Goal: Task Accomplishment & Management: Complete application form

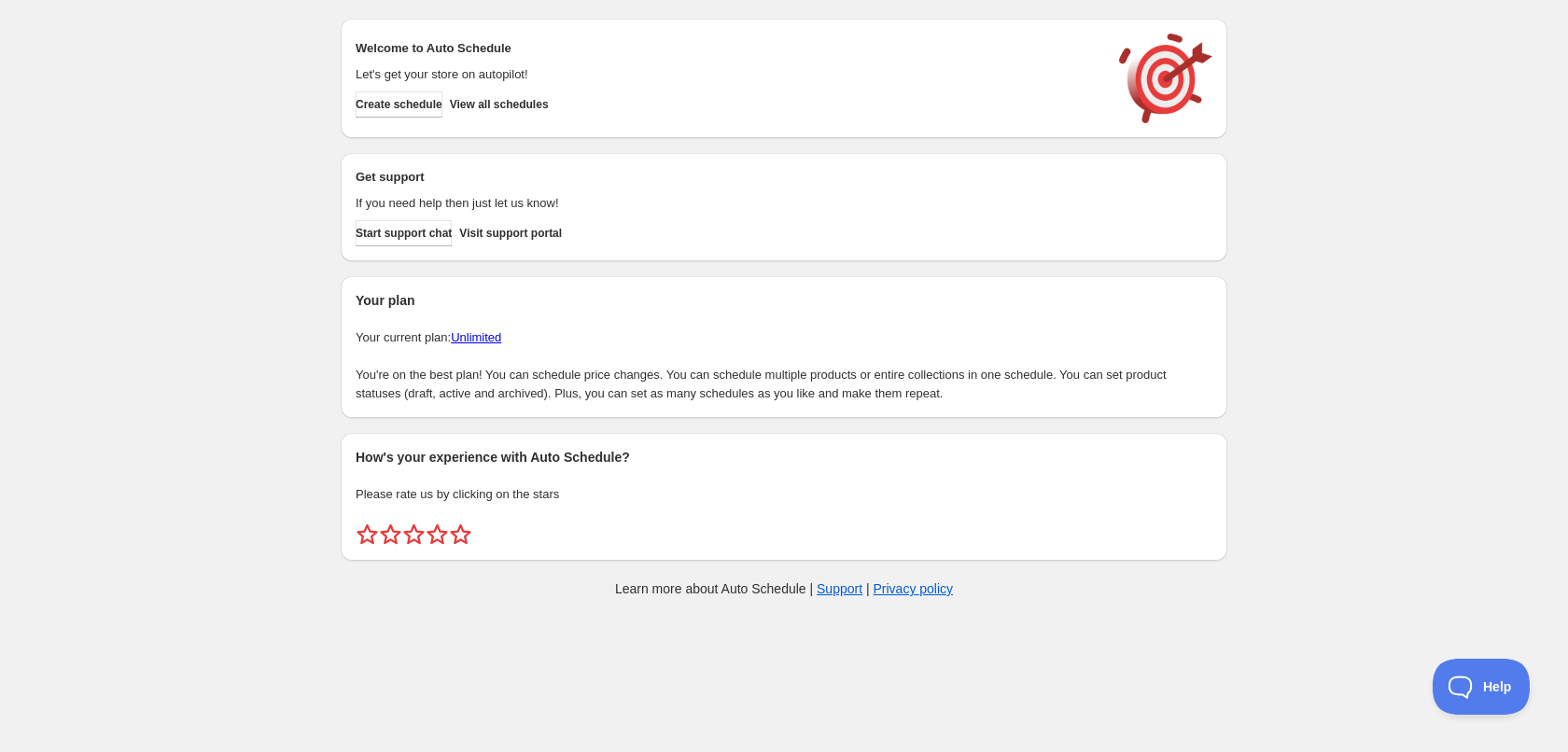
click at [109, 139] on div "Create schedule Help & support Cancel Discount prices Schedule a discount, sale…" at bounding box center [784, 312] width 1568 height 624
click at [408, 109] on span "Create schedule" at bounding box center [399, 104] width 87 height 15
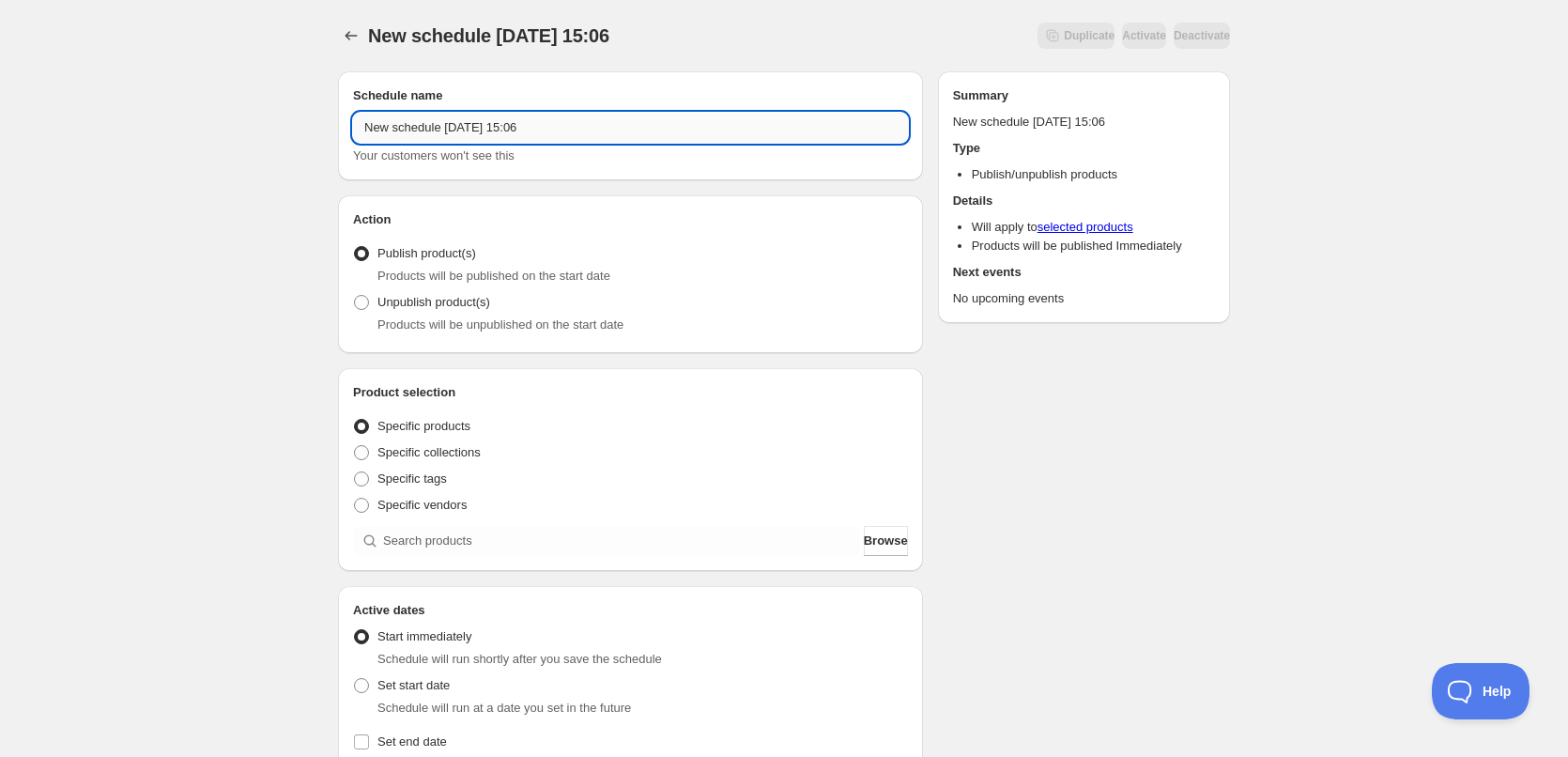
click at [593, 133] on input "New schedule Aug 22 2025 15:06" at bounding box center [630, 128] width 555 height 31
type input "[DATE]"
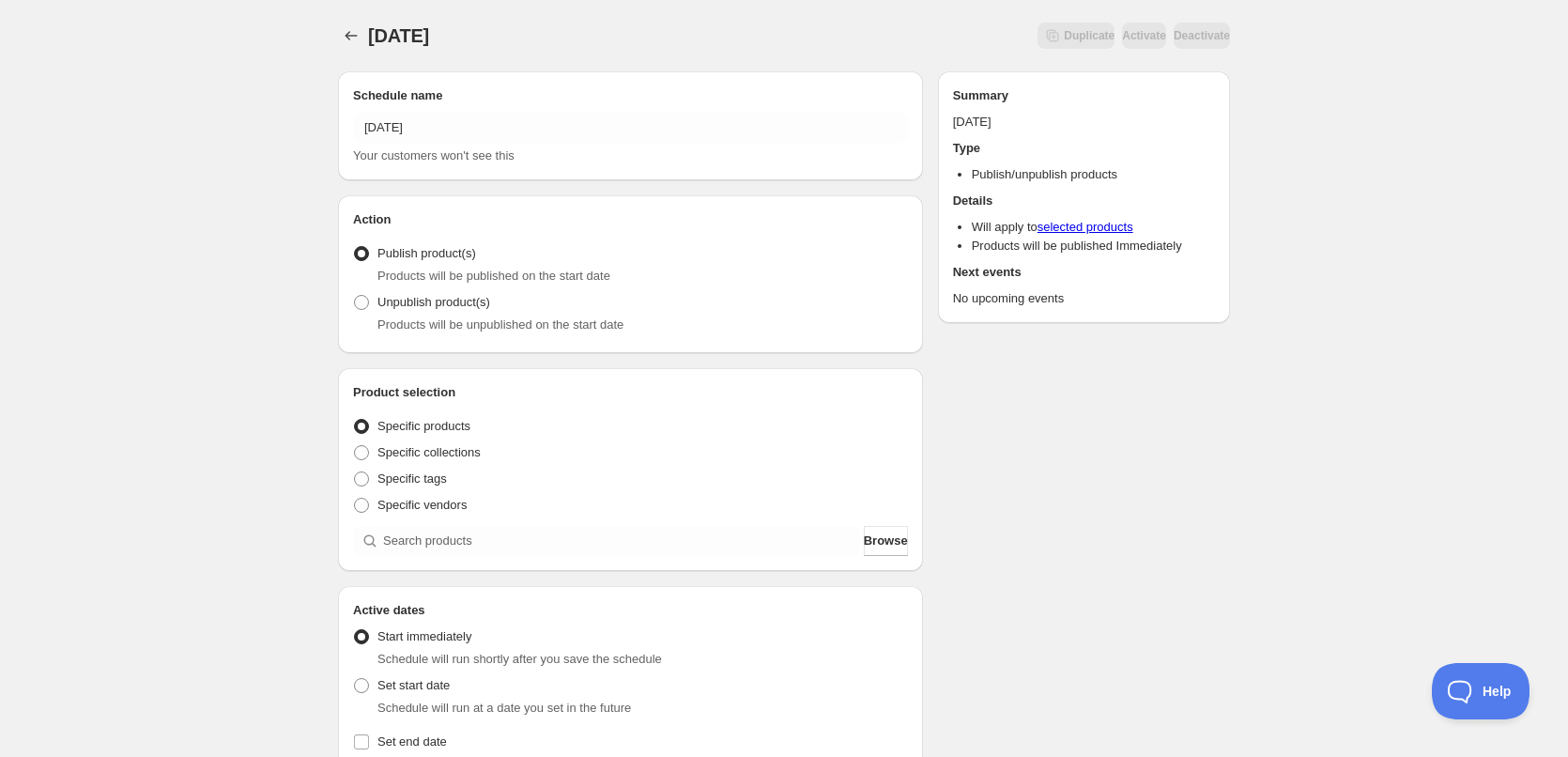
click at [233, 219] on div "23/08/2025. This page is ready 23/08/2025 Duplicate Activate Deactivate More ac…" at bounding box center [784, 716] width 1568 height 1432
click at [409, 480] on span "Specific tags" at bounding box center [412, 479] width 70 height 14
click at [355, 473] on input "Specific tags" at bounding box center [354, 472] width 1 height 1
radio input "true"
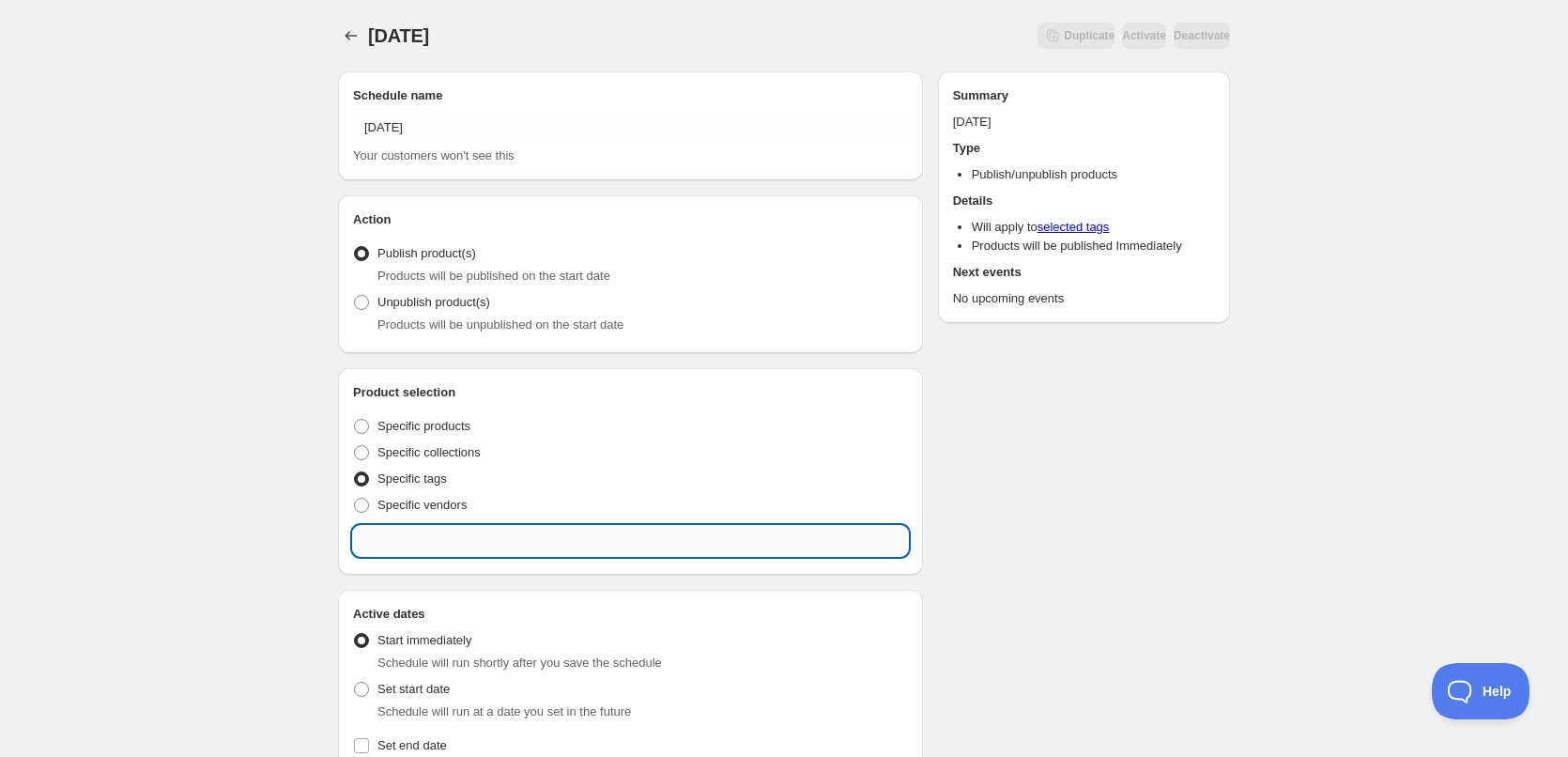
click at [424, 548] on input "text" at bounding box center [630, 542] width 555 height 31
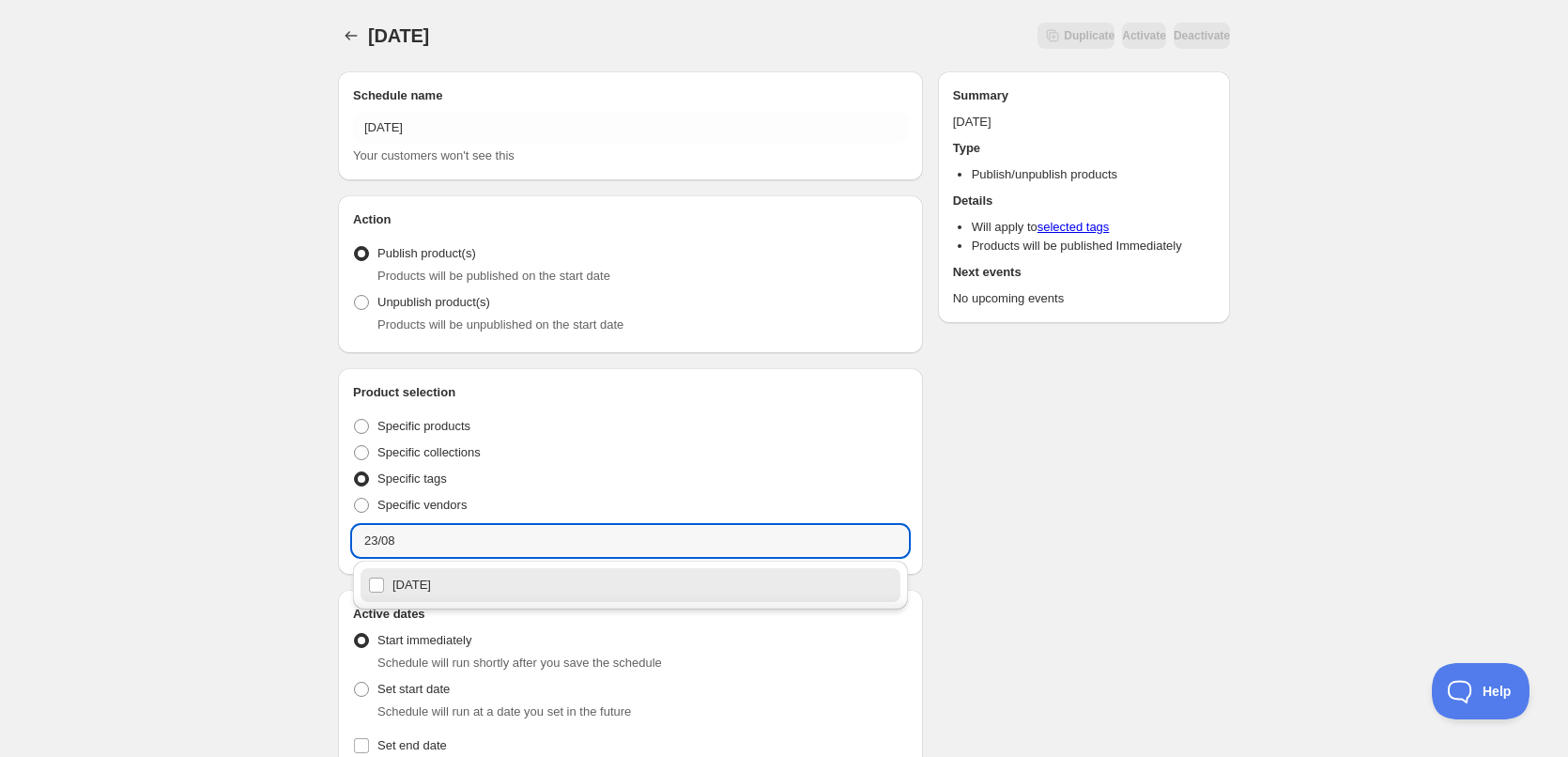
click at [443, 592] on div "23/08/2025" at bounding box center [630, 585] width 525 height 27
type input "23/08/2025"
checkbox input "true"
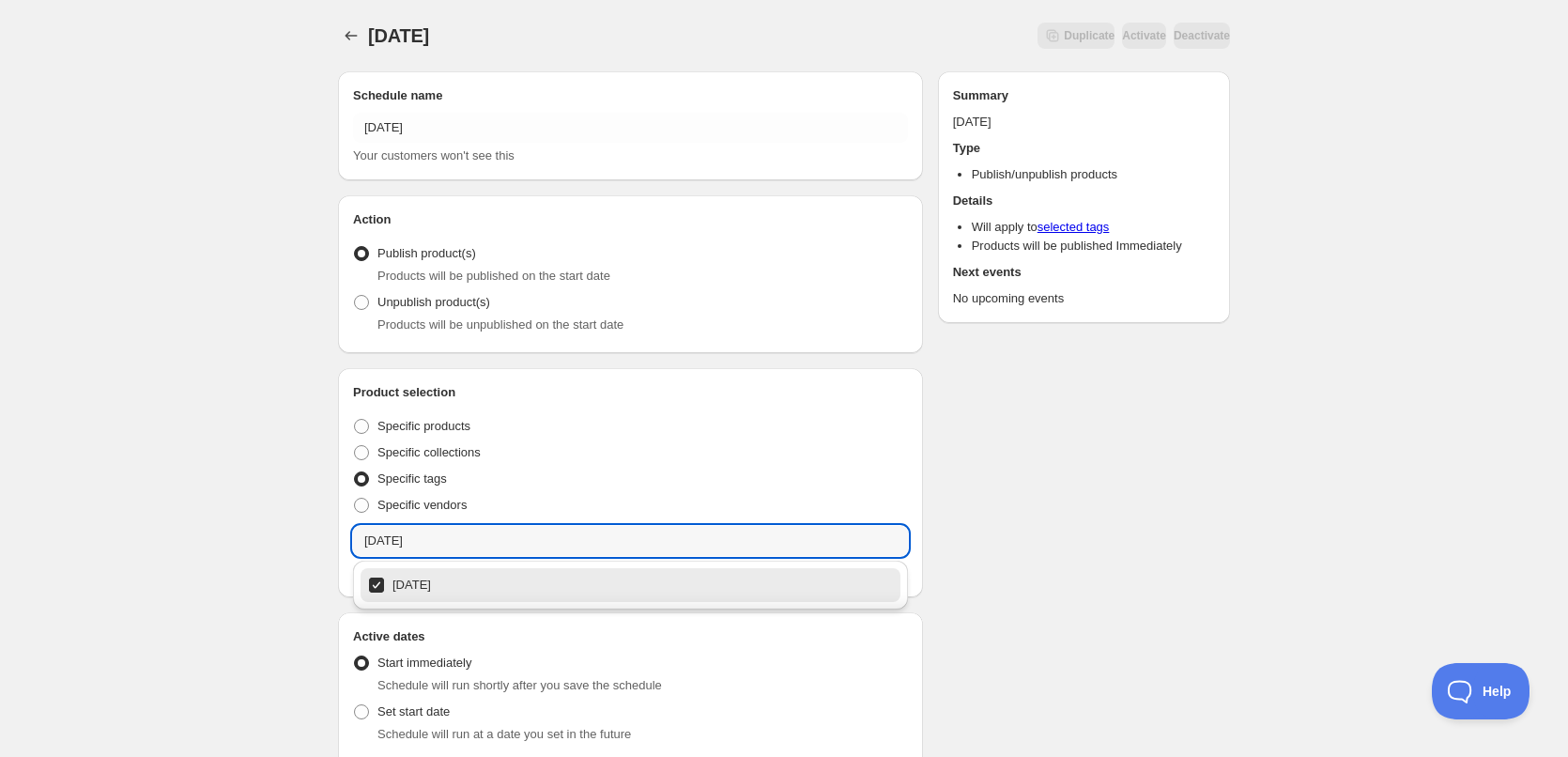
type input "23/08/2025"
click at [221, 450] on div "23/08/2025. This page is ready 23/08/2025 Duplicate Activate Deactivate More ac…" at bounding box center [784, 728] width 1568 height 1458
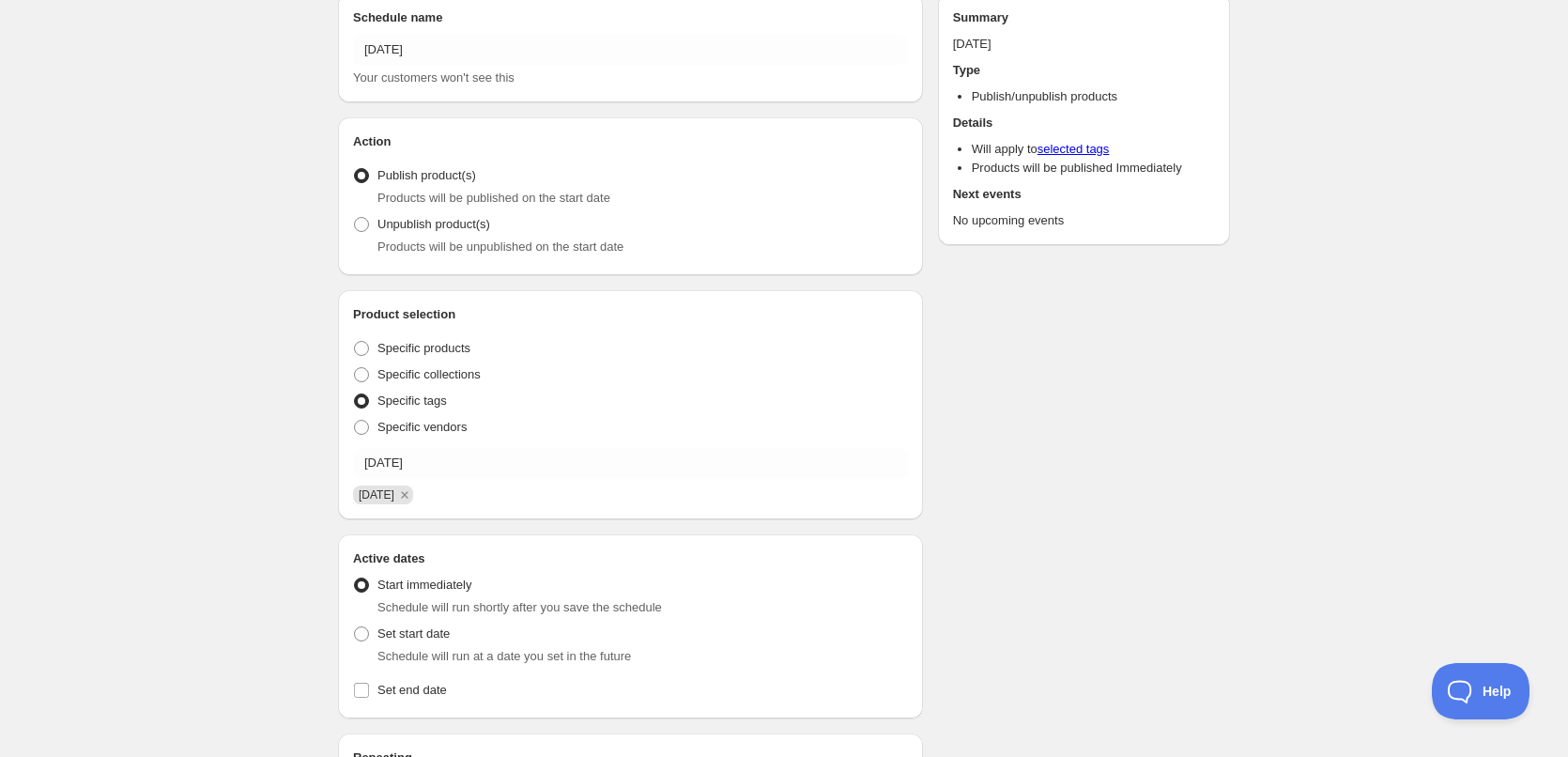
scroll to position [188, 0]
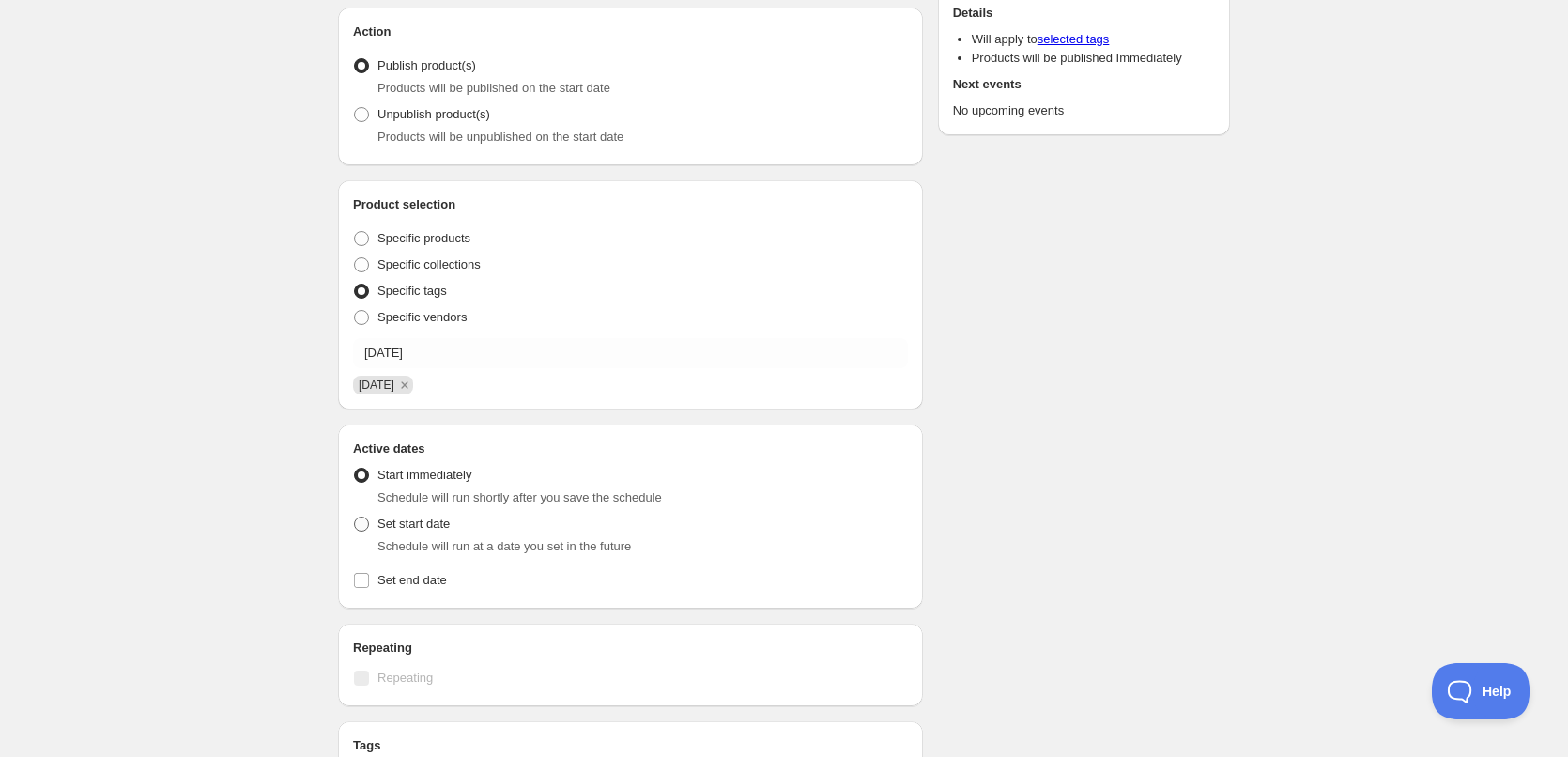
click at [363, 527] on span at bounding box center [361, 524] width 15 height 15
click at [355, 518] on input "Set start date" at bounding box center [354, 517] width 1 height 1
radio input "true"
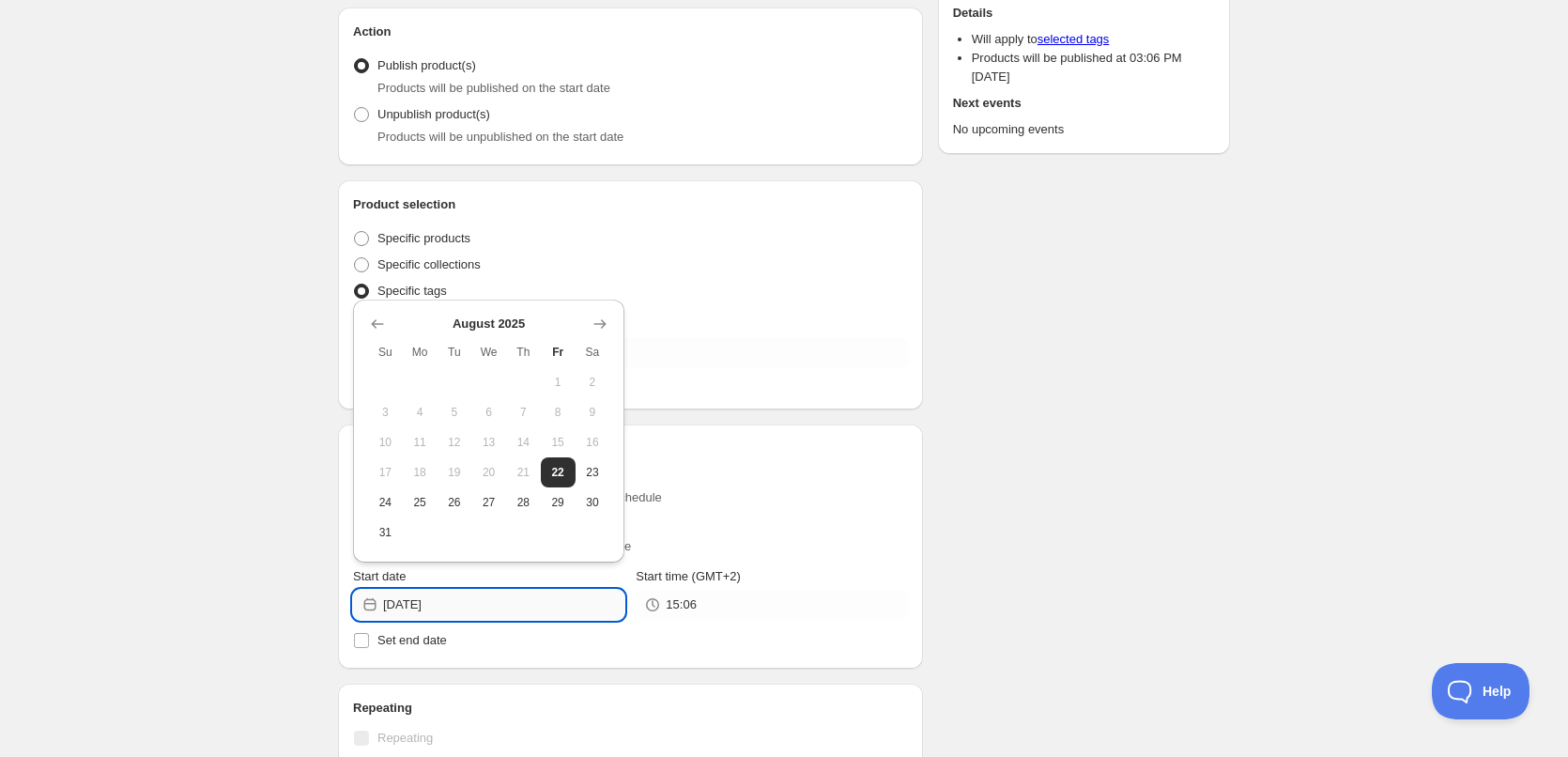
click at [479, 604] on input "2025-08-22" at bounding box center [503, 605] width 241 height 31
click at [699, 612] on input "15:06" at bounding box center [786, 605] width 241 height 31
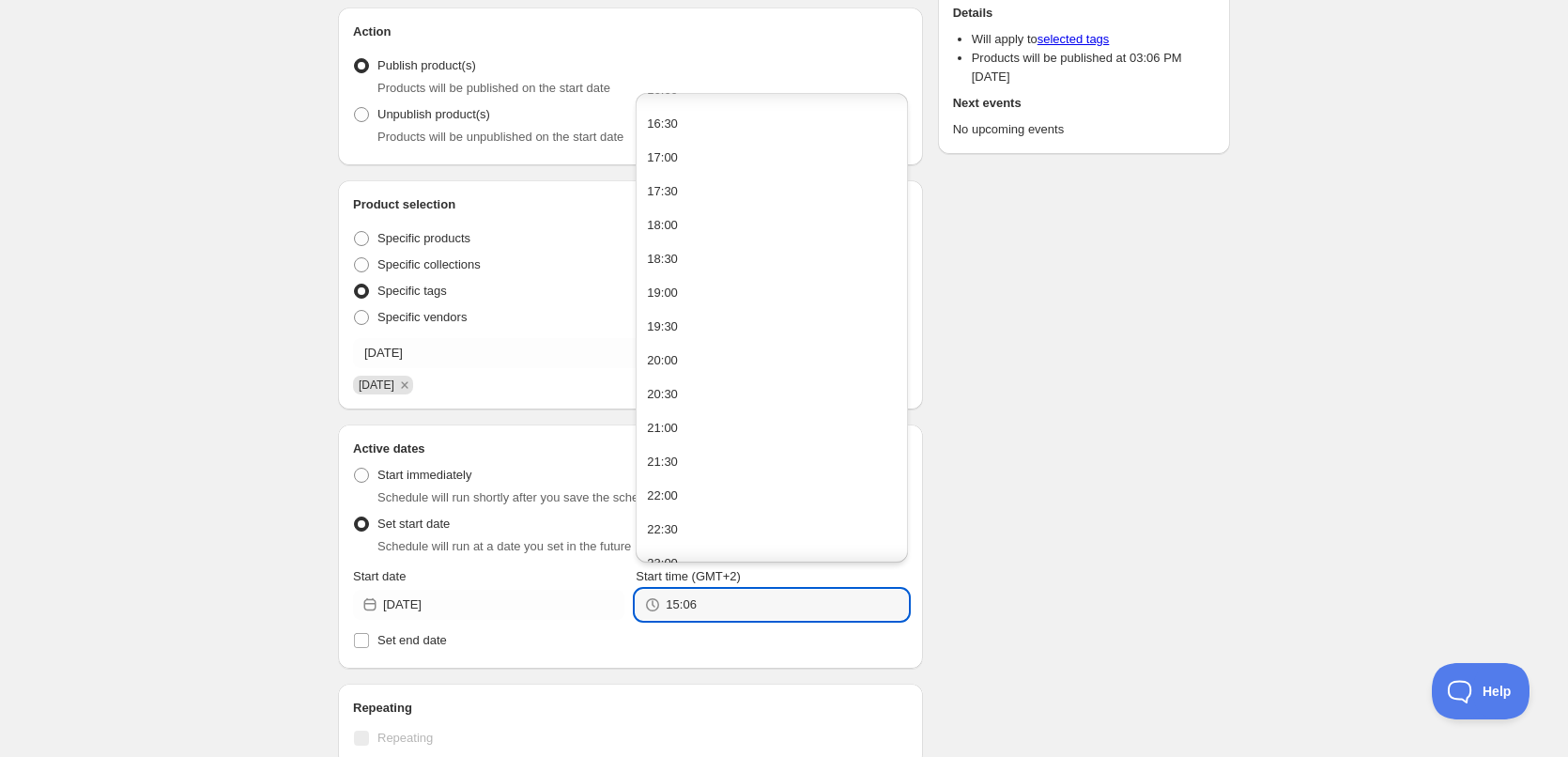
scroll to position [147, 0]
click at [703, 447] on button "22:00" at bounding box center [771, 440] width 260 height 31
type input "22:00"
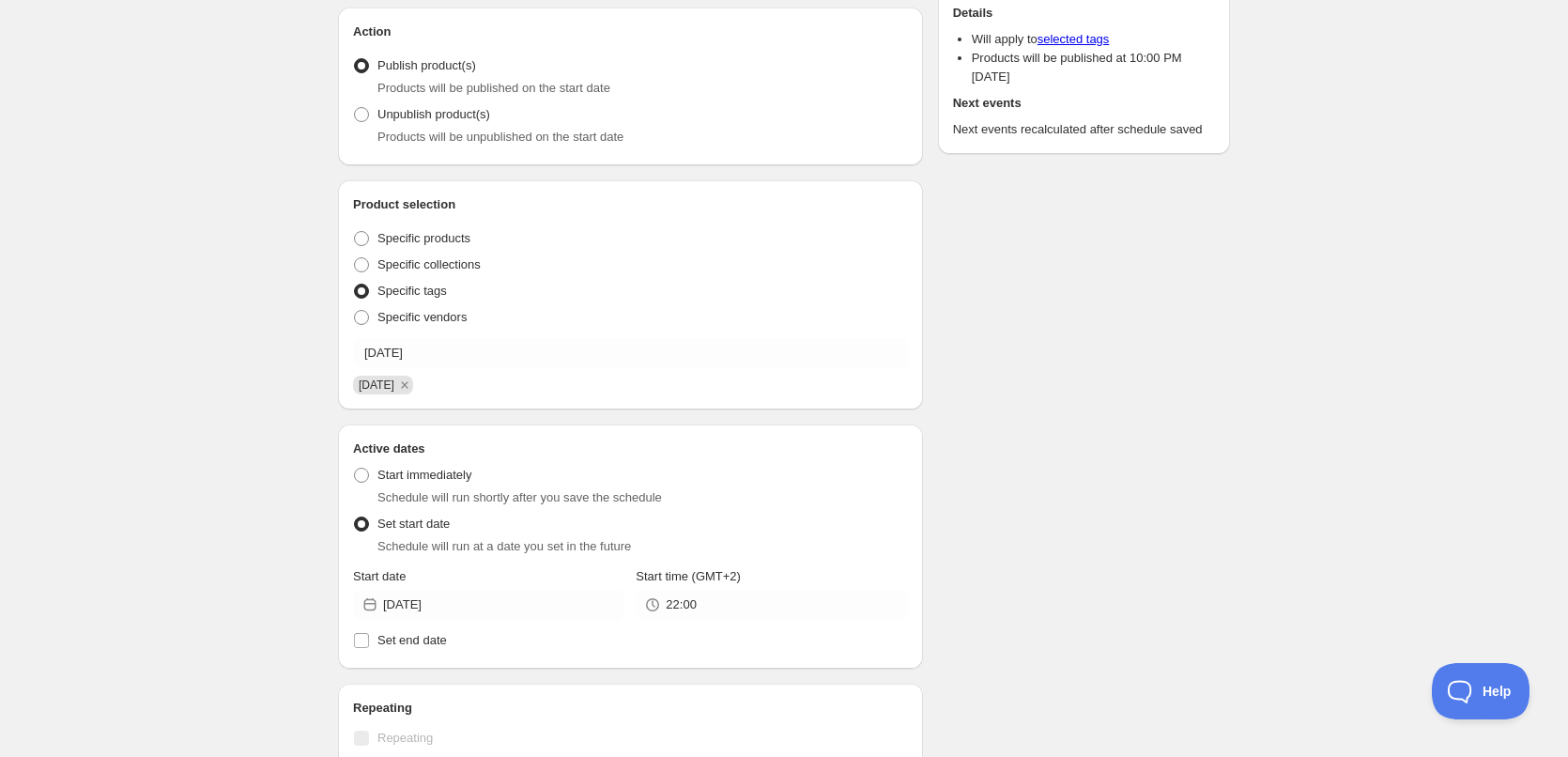
click at [277, 410] on div "23/08/2025. This page is ready 23/08/2025 Duplicate Activate Deactivate More ac…" at bounding box center [784, 571] width 1568 height 1518
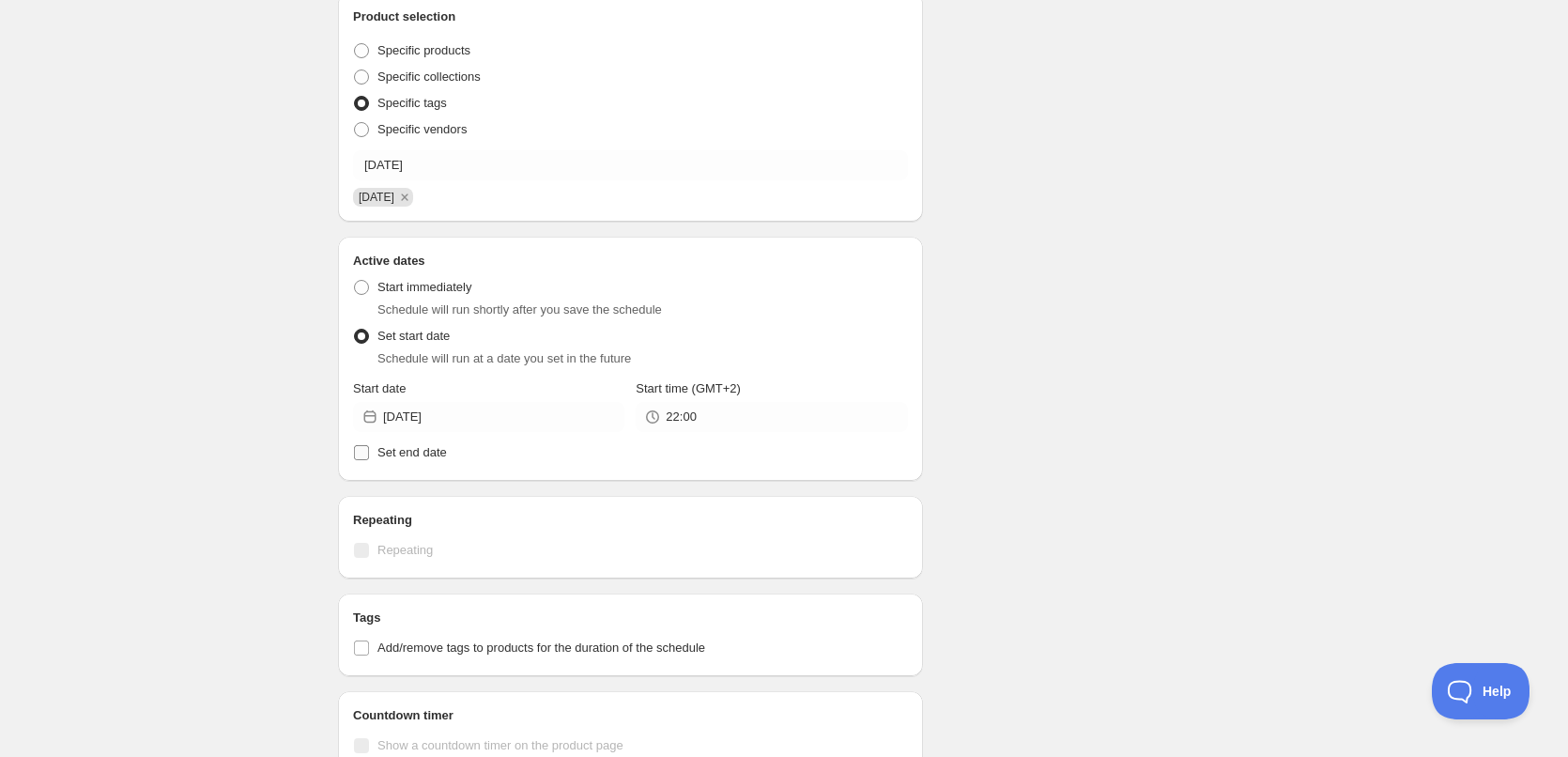
click at [361, 458] on input "Set end date" at bounding box center [361, 453] width 15 height 15
checkbox input "true"
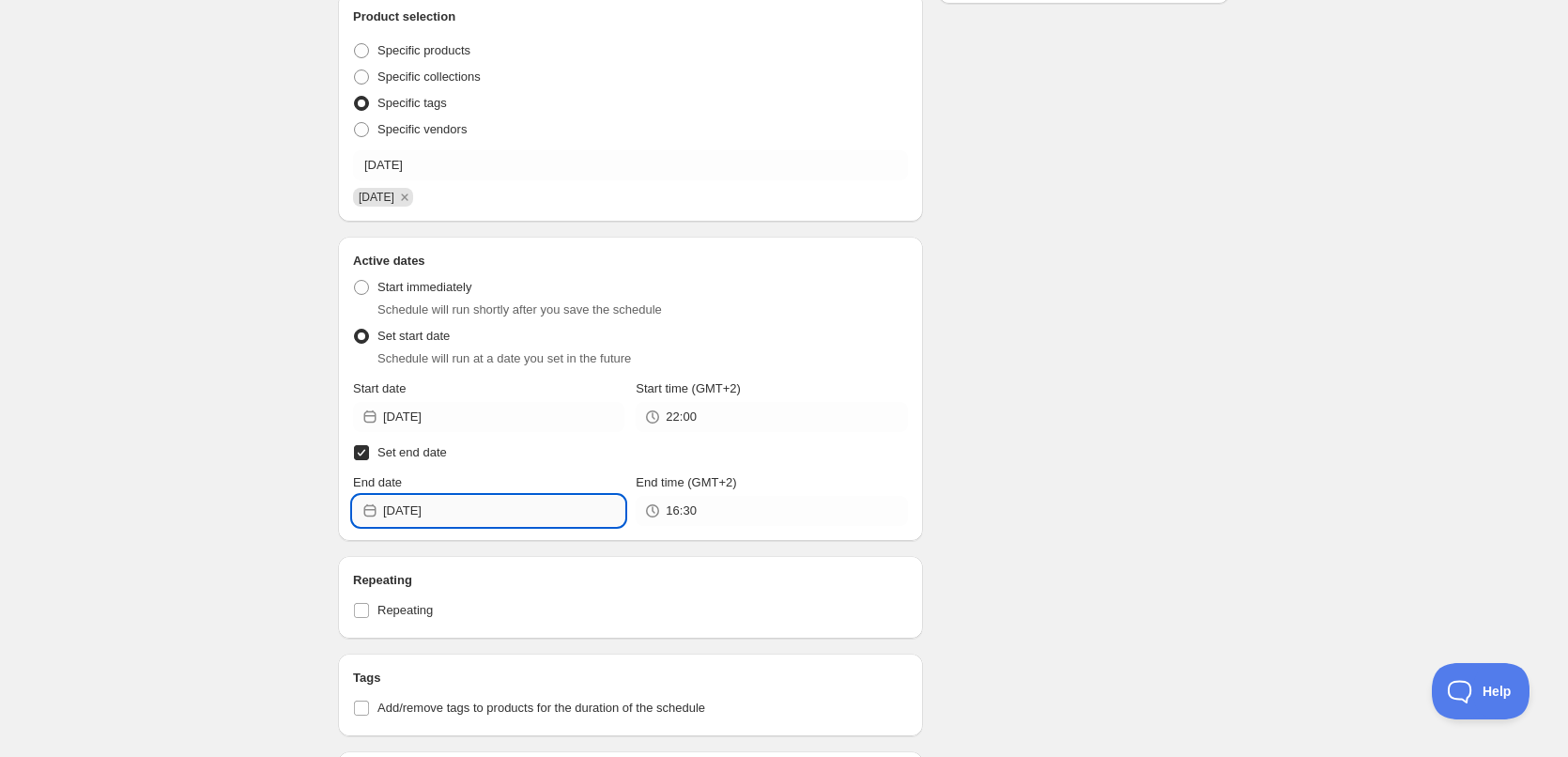
click at [478, 510] on input "2025-08-22" at bounding box center [503, 511] width 241 height 31
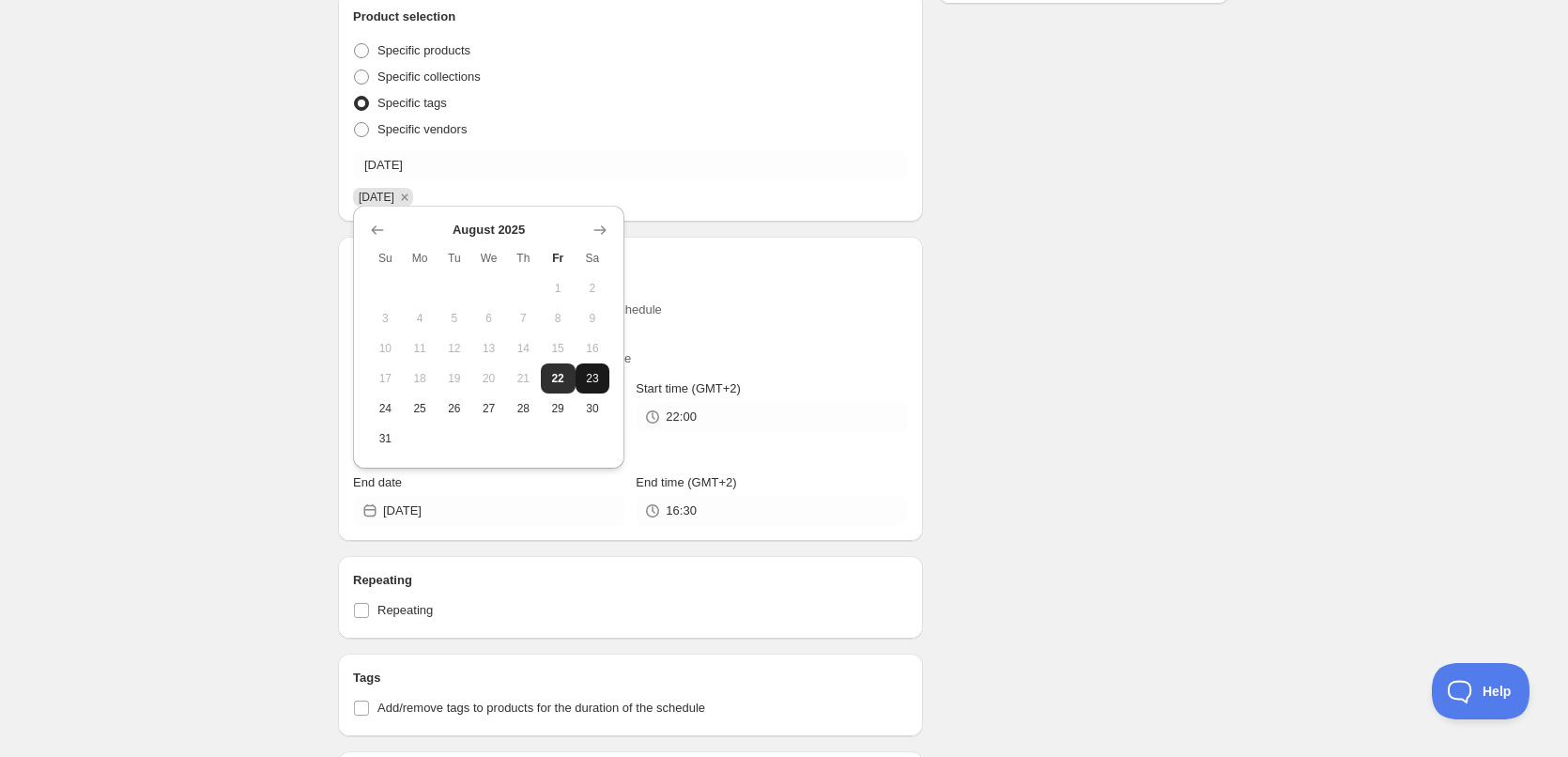
click at [592, 380] on span "23" at bounding box center [593, 378] width 20 height 15
type input "2025-08-23"
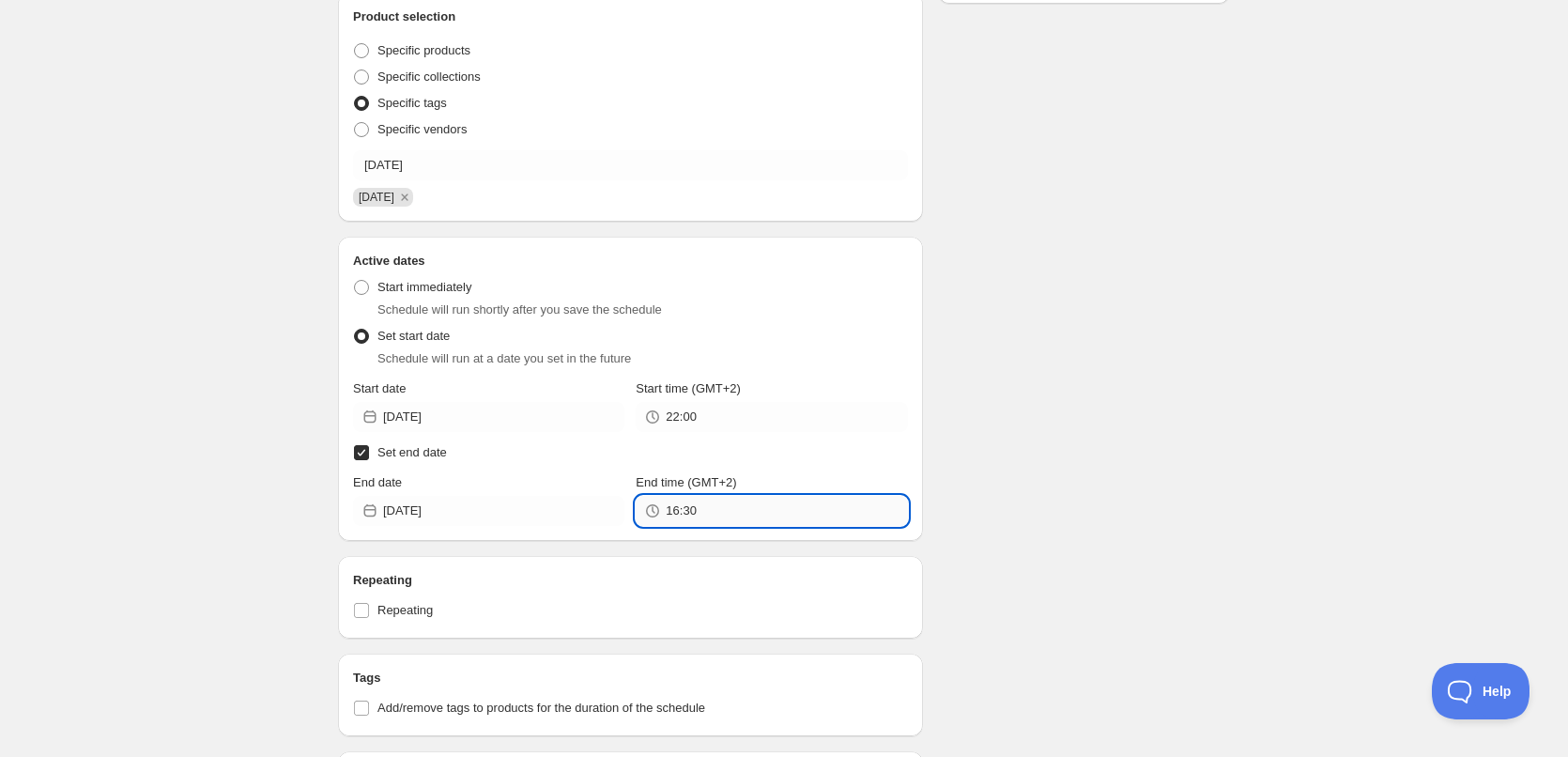
click at [729, 512] on input "16:30" at bounding box center [786, 511] width 241 height 31
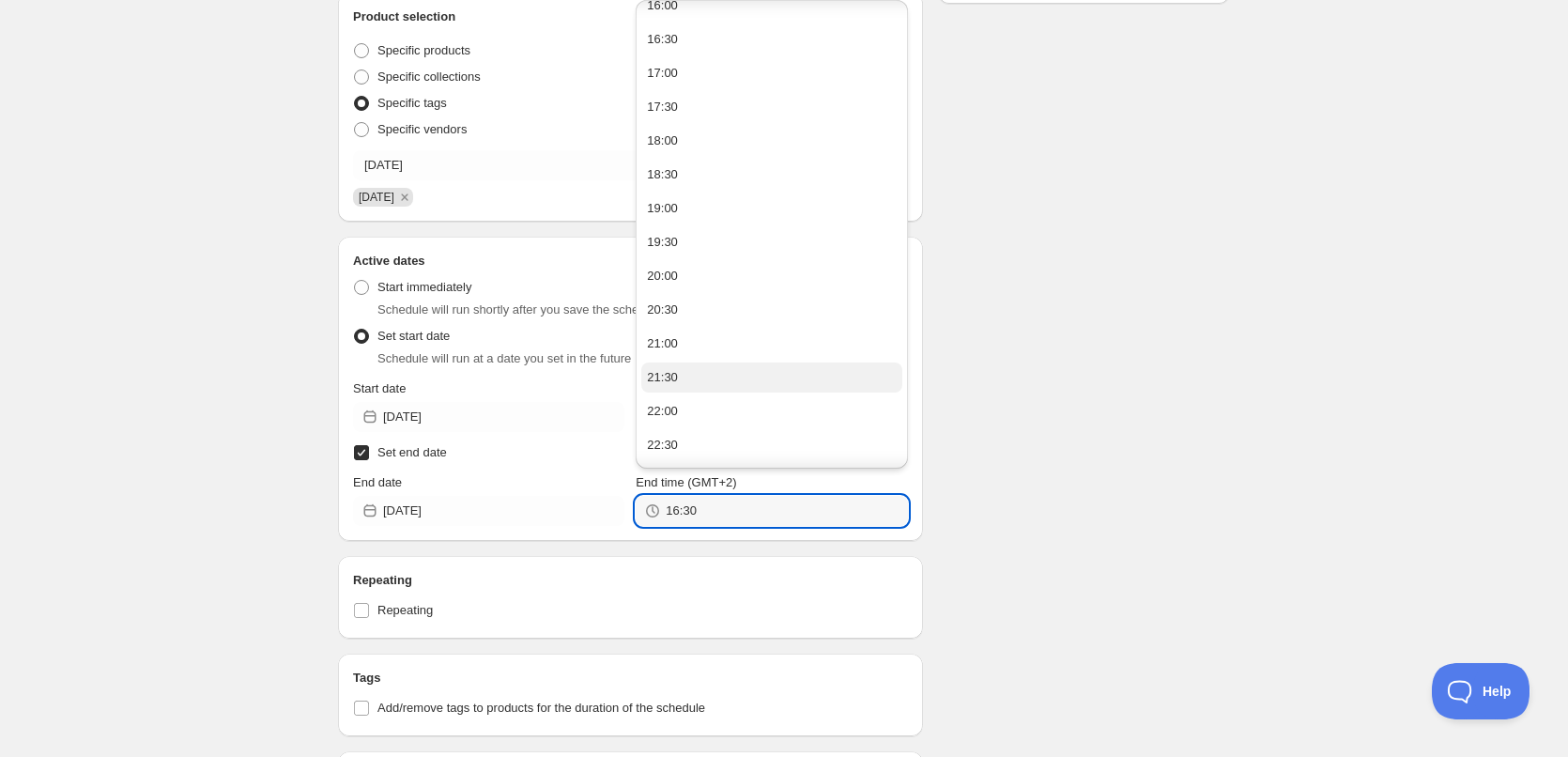
scroll to position [1127, 0]
click at [709, 389] on button "22:00" at bounding box center [771, 381] width 260 height 31
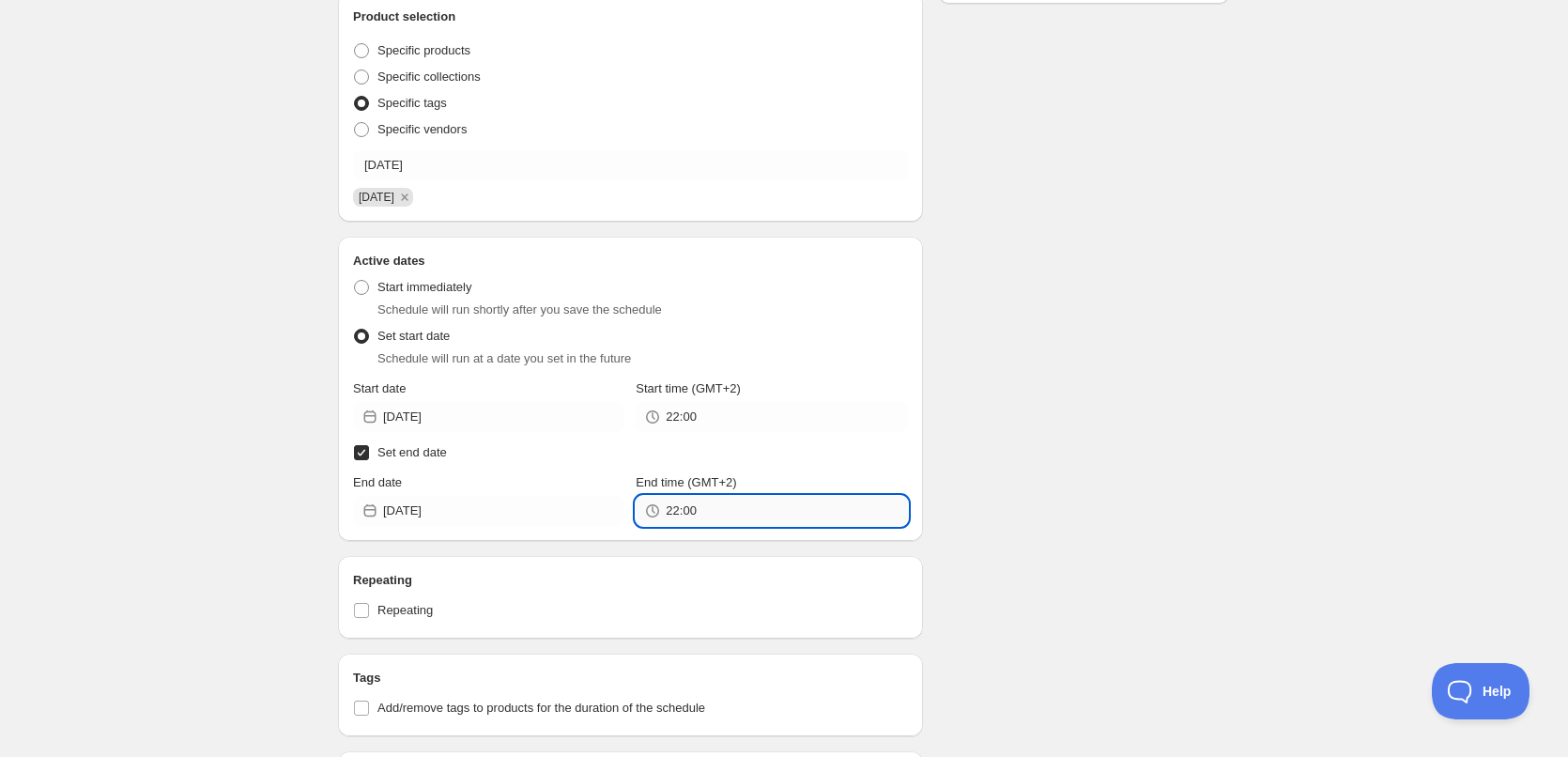
click at [688, 509] on input "22:00" at bounding box center [786, 511] width 241 height 31
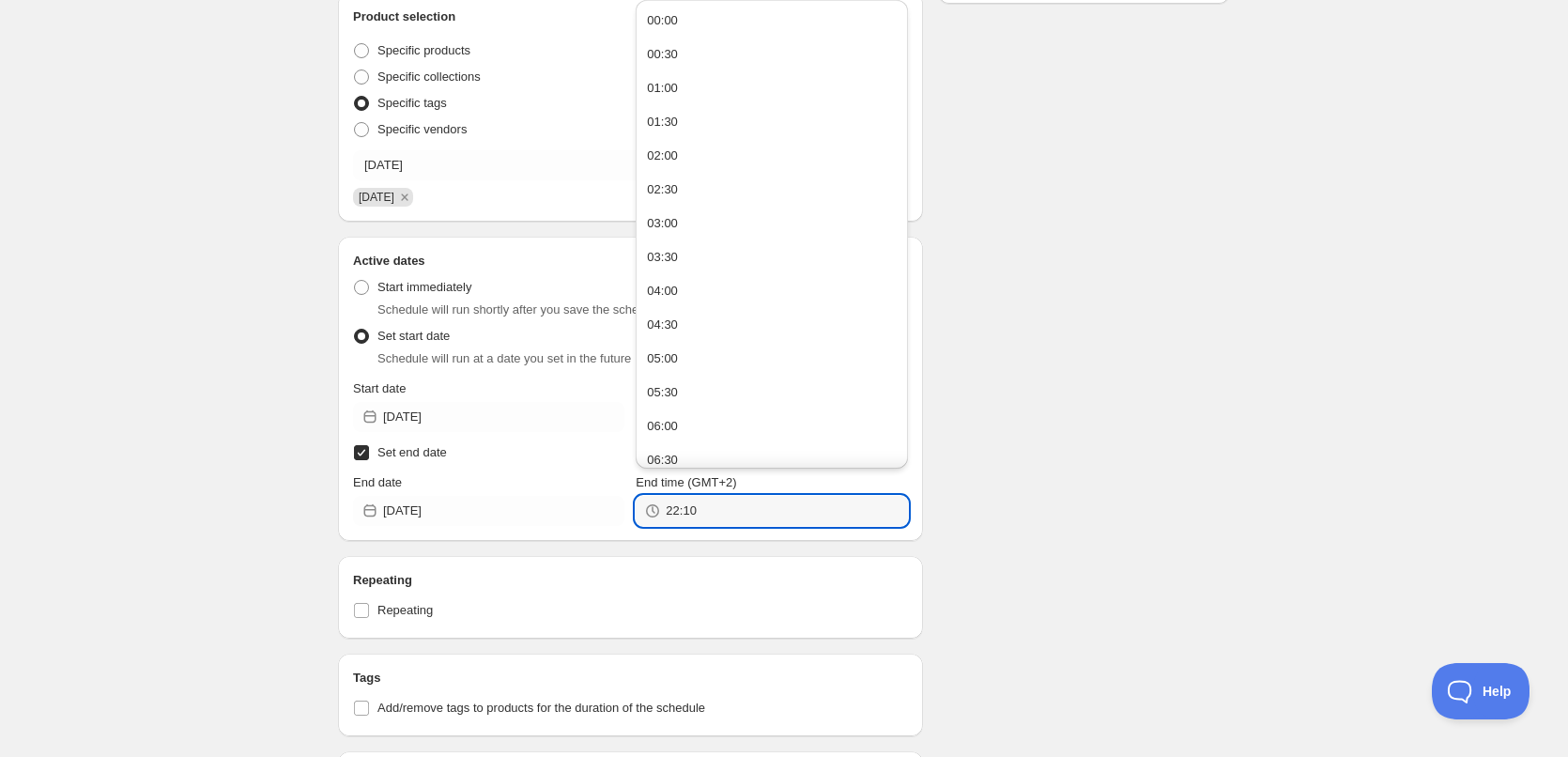
type input "22:10"
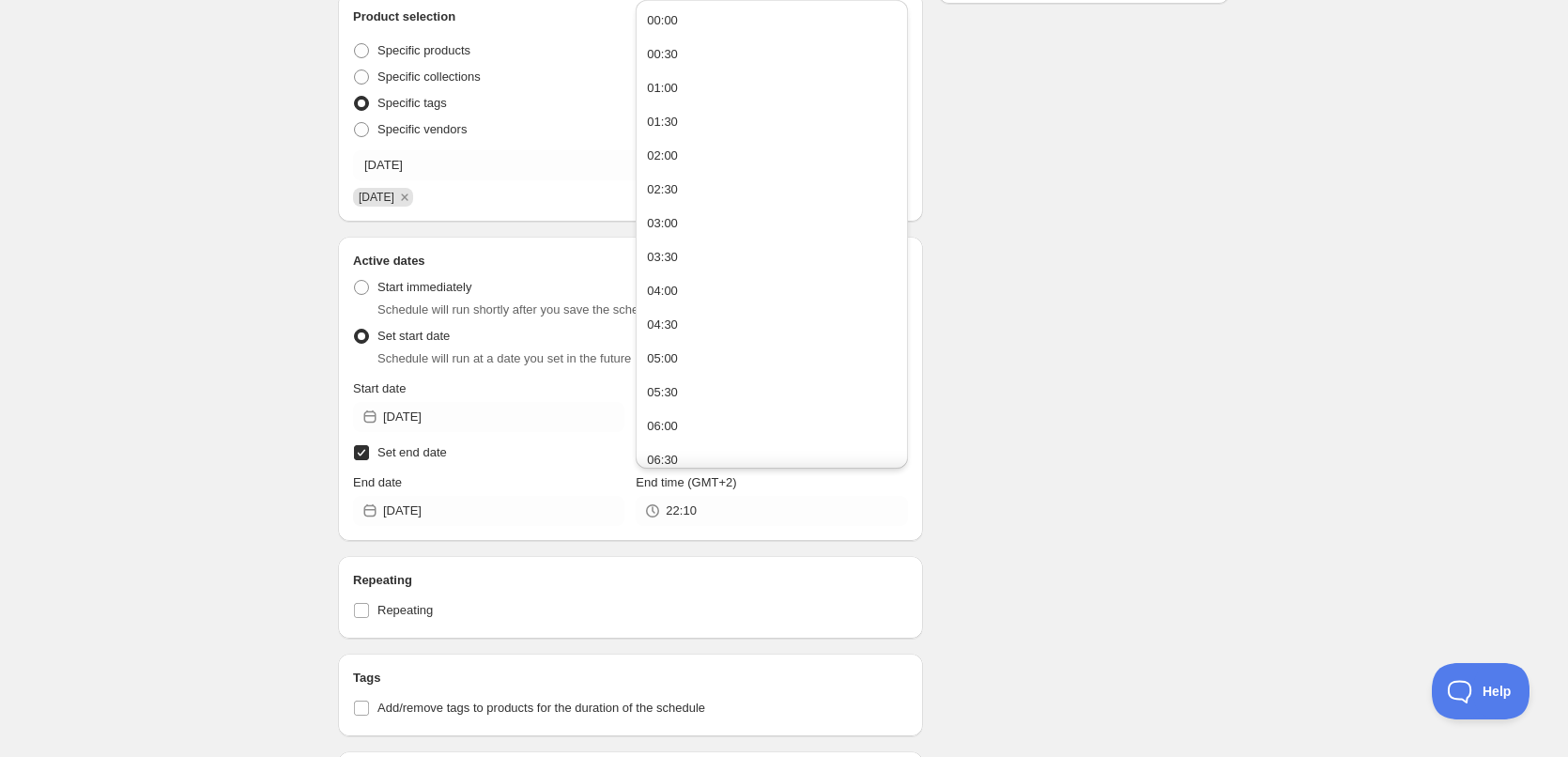
click at [1033, 438] on div "Schedule name 23/08/2025 Your customers won't see this Action Action Publish pr…" at bounding box center [777, 467] width 907 height 1574
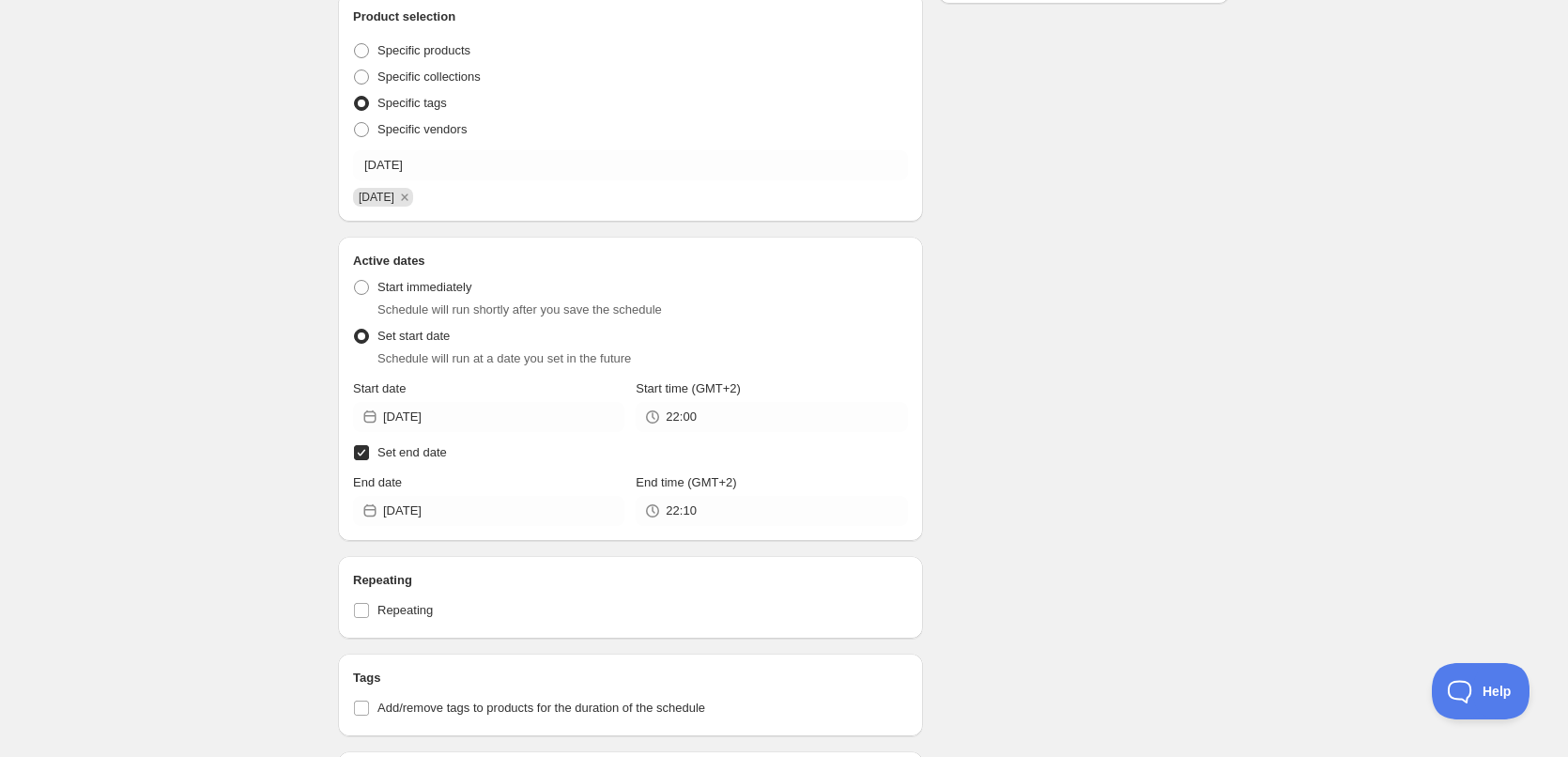
scroll to position [910, 0]
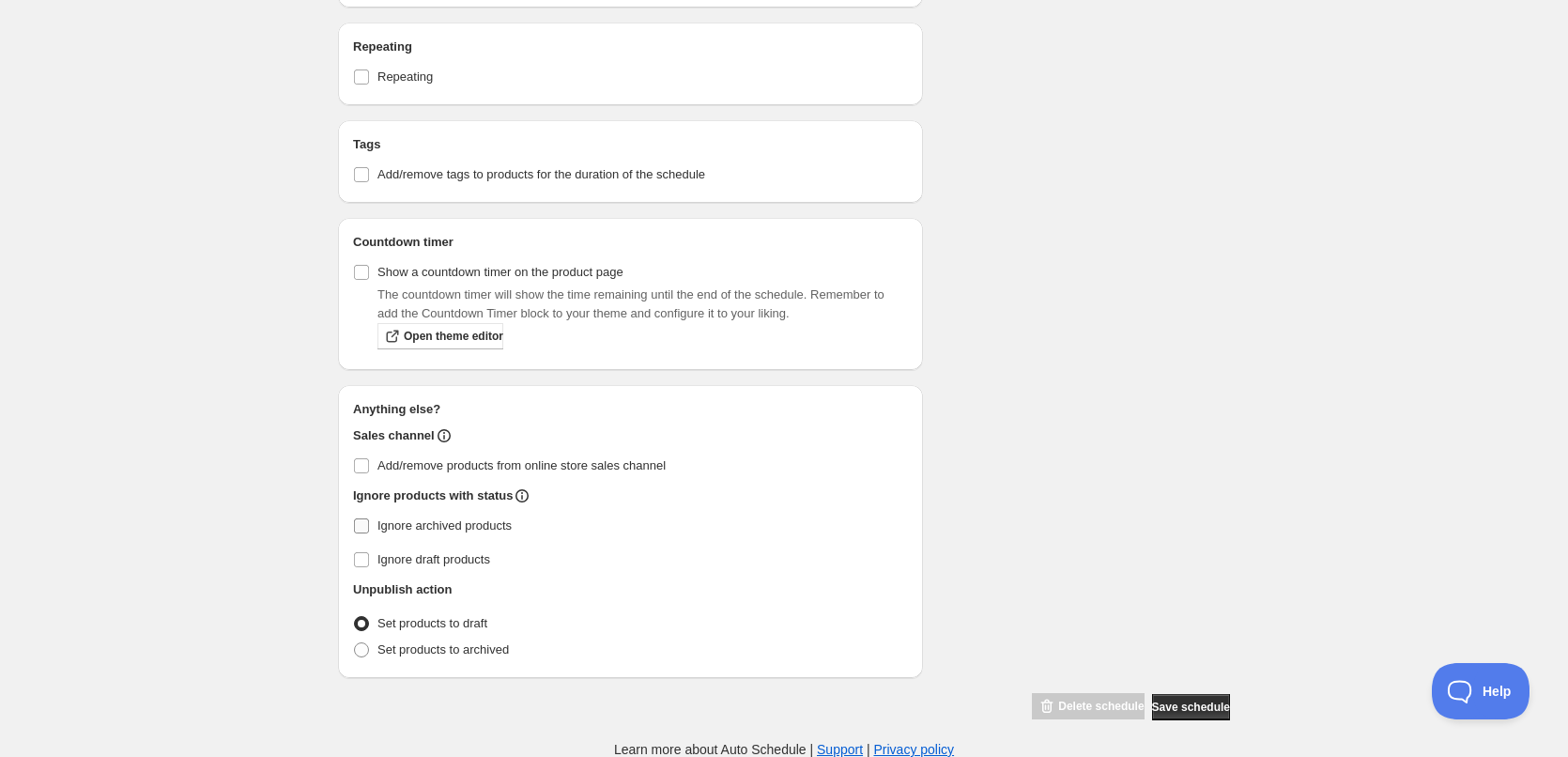
click at [393, 522] on span "Ignore archived products" at bounding box center [444, 525] width 134 height 14
click at [369, 522] on input "Ignore archived products" at bounding box center [361, 526] width 15 height 15
checkbox input "true"
click at [419, 648] on span "Set products to archived" at bounding box center [443, 649] width 132 height 14
click at [355, 644] on input "Set products to archived" at bounding box center [354, 643] width 1 height 1
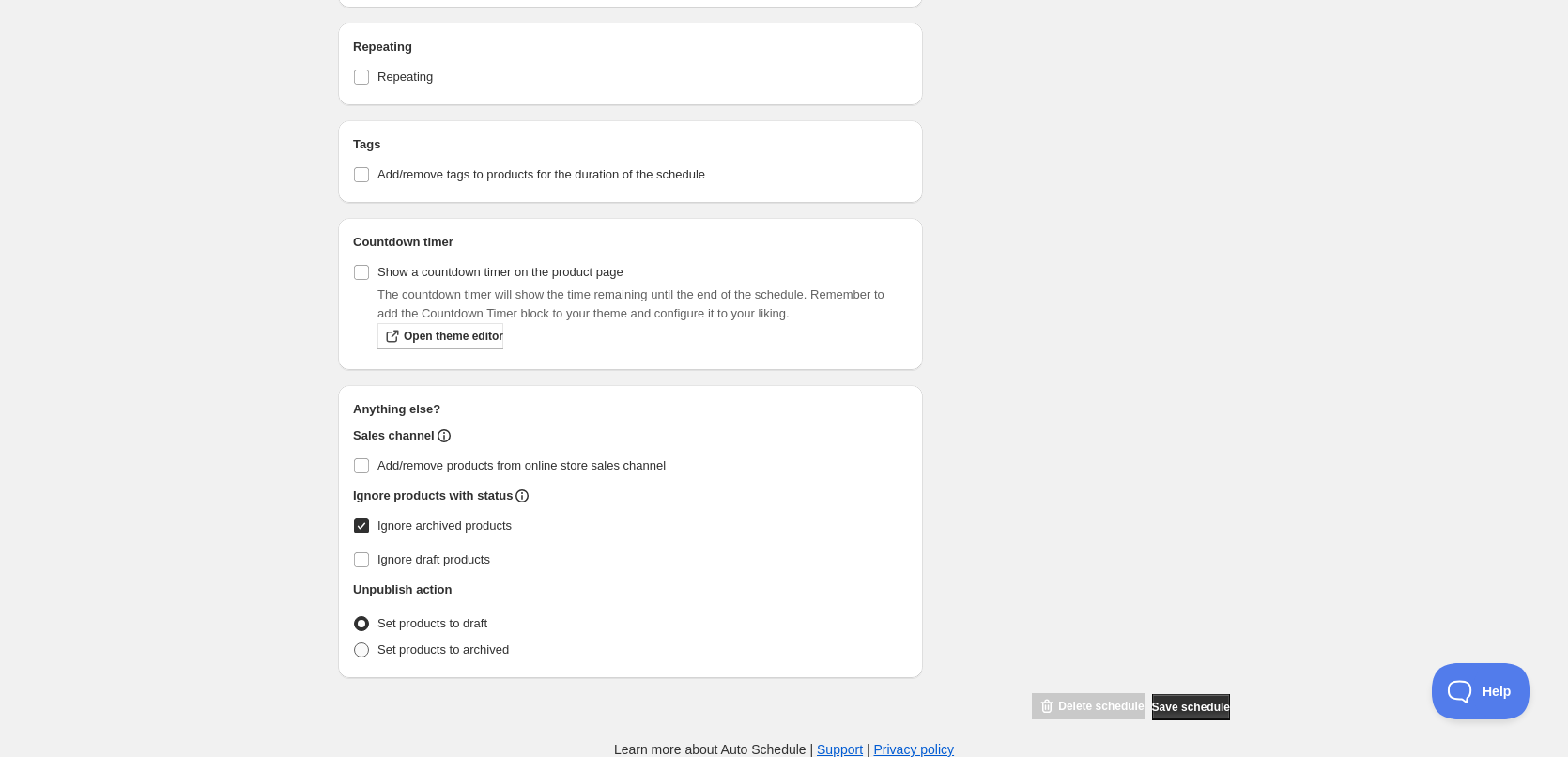
radio input "true"
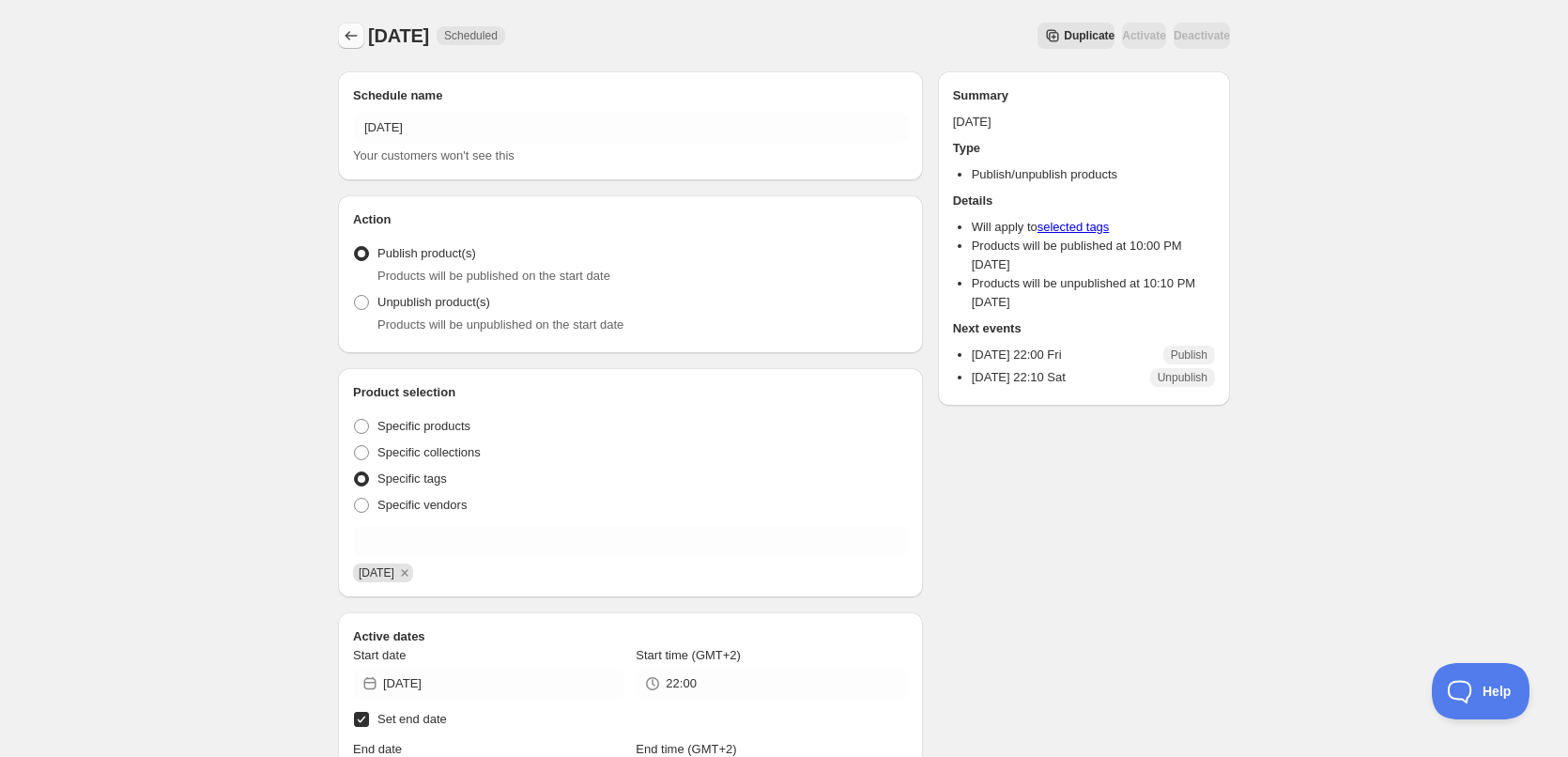
click at [350, 35] on icon "Schedules" at bounding box center [352, 36] width 19 height 19
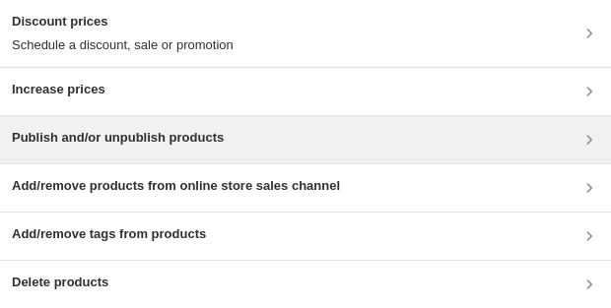
click at [115, 141] on h3 "Publish and/or unpublish products" at bounding box center [118, 138] width 212 height 20
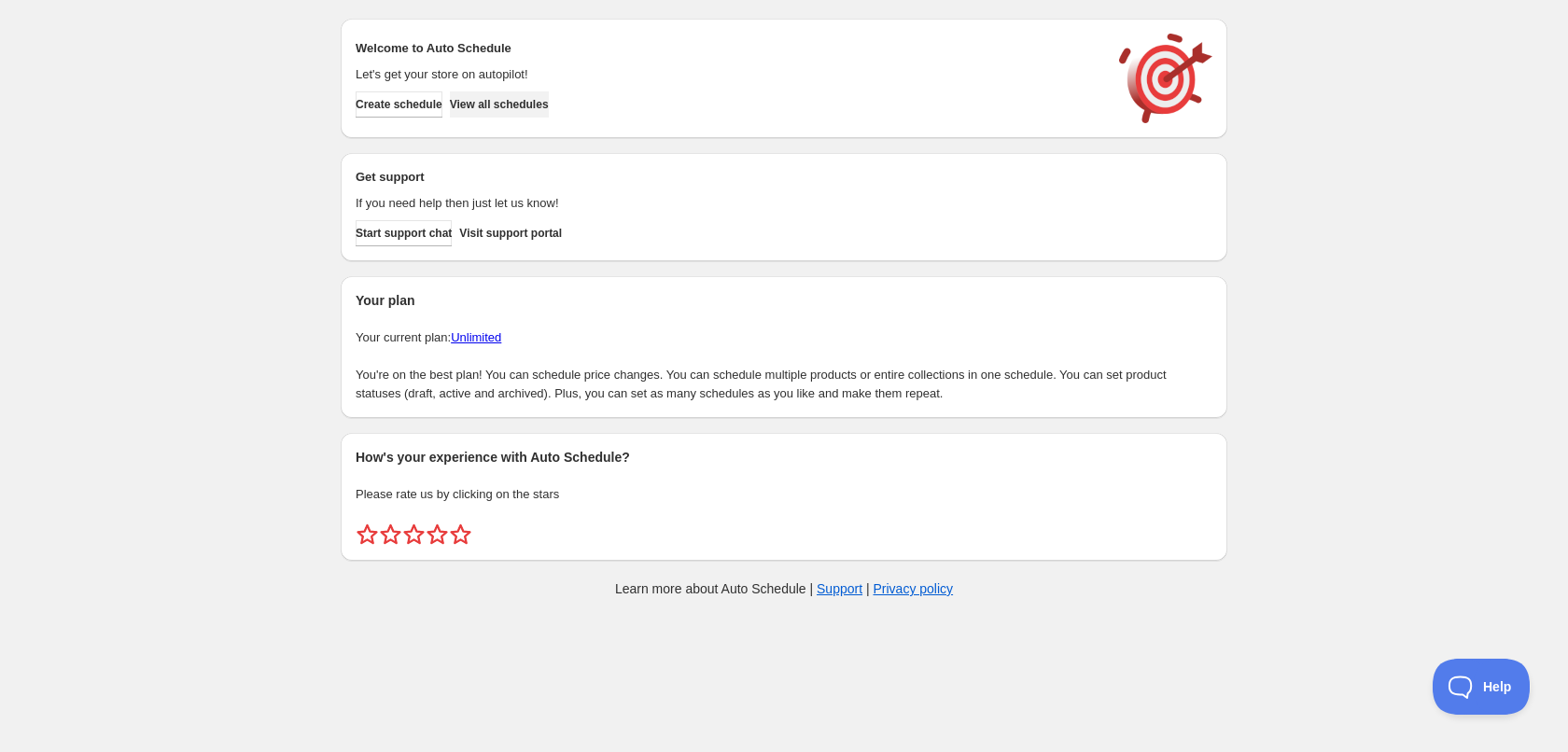
click at [514, 102] on span "View all schedules" at bounding box center [499, 104] width 99 height 15
